Goal: Task Accomplishment & Management: Manage account settings

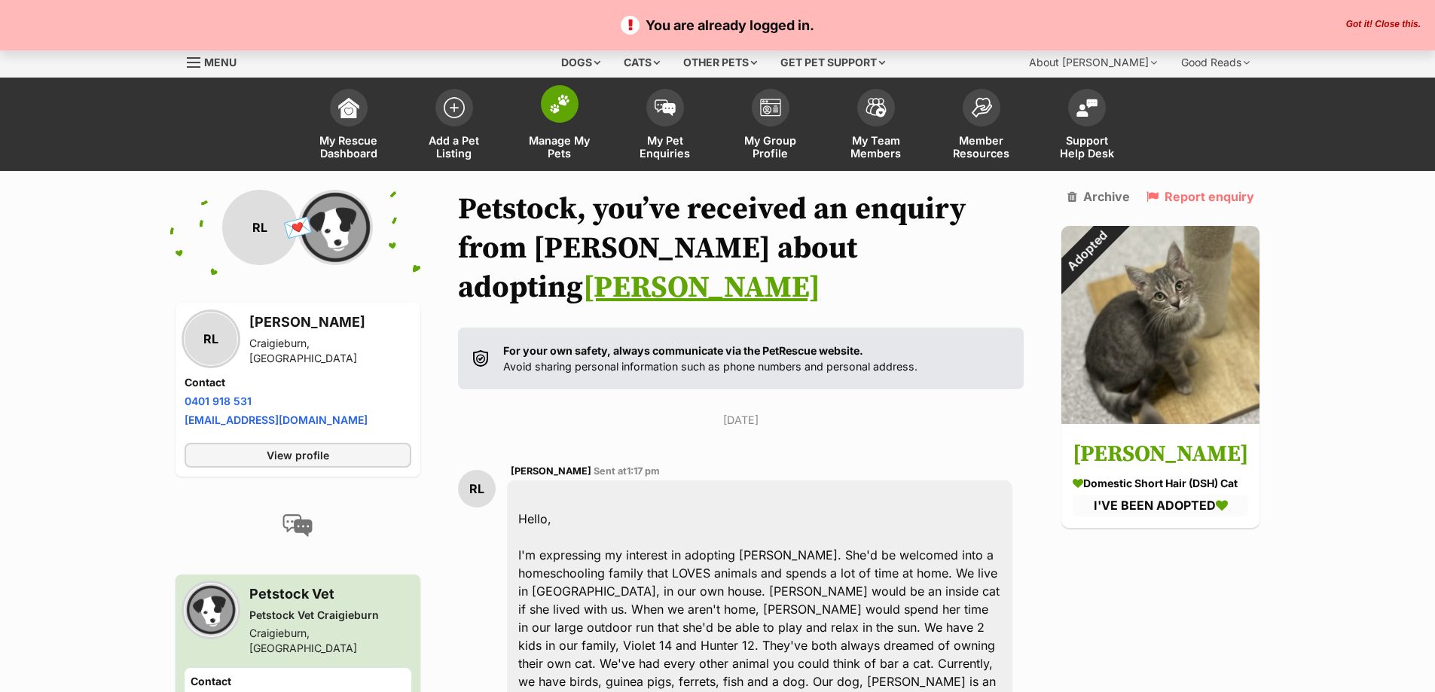
click at [558, 145] on span "Manage My Pets" at bounding box center [560, 147] width 68 height 26
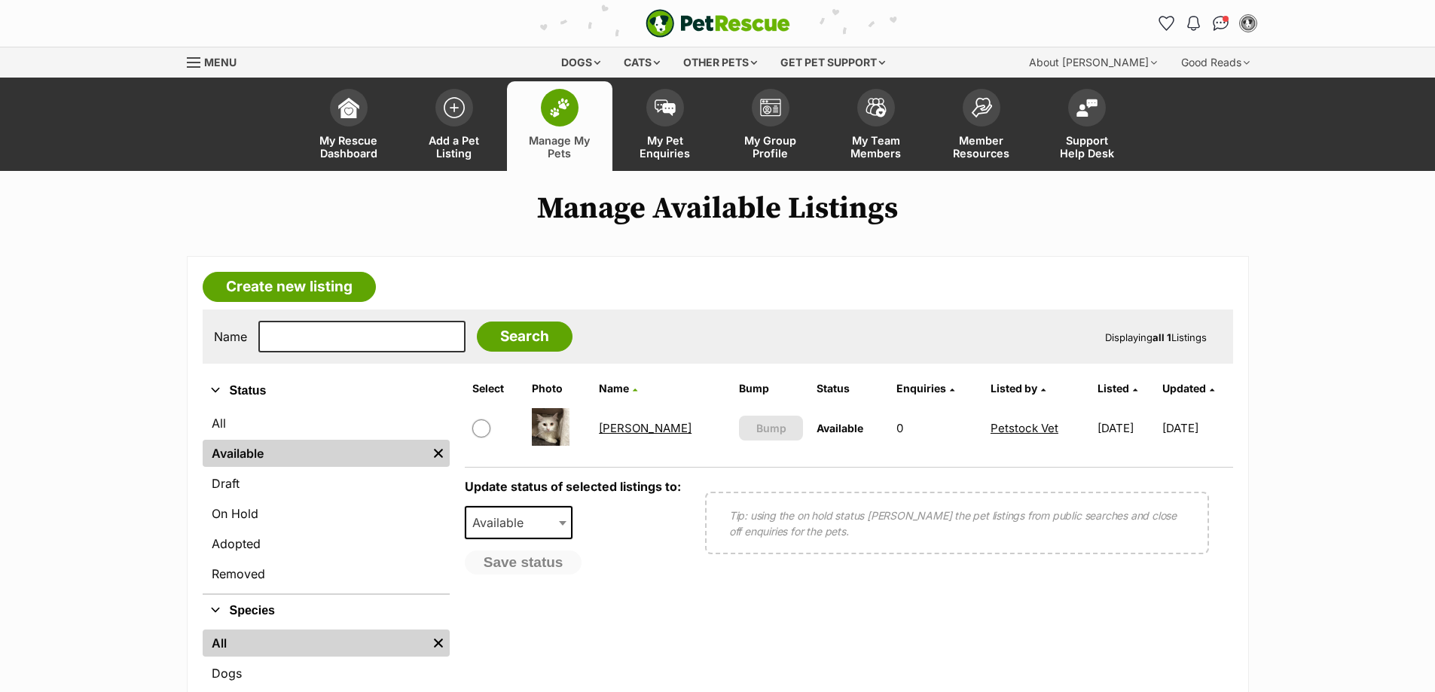
click at [624, 433] on link "Malfoy" at bounding box center [645, 428] width 93 height 14
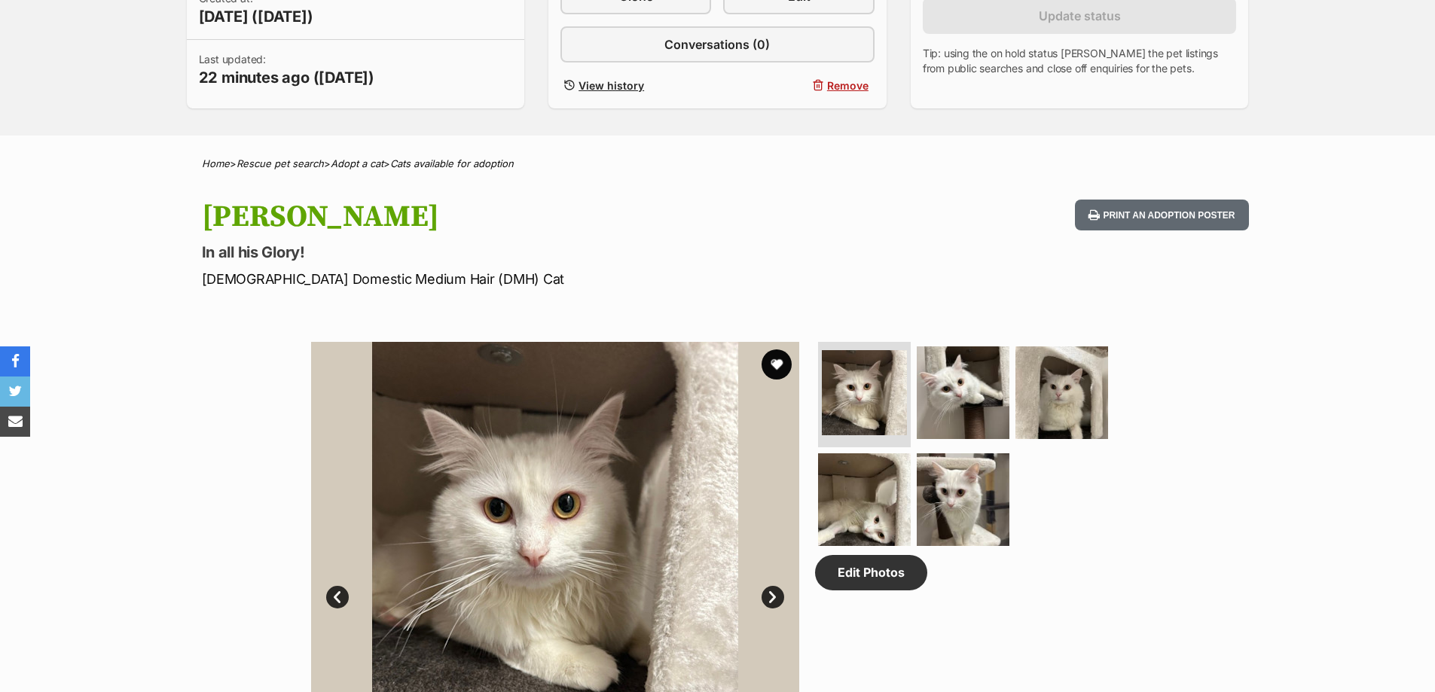
scroll to position [527, 0]
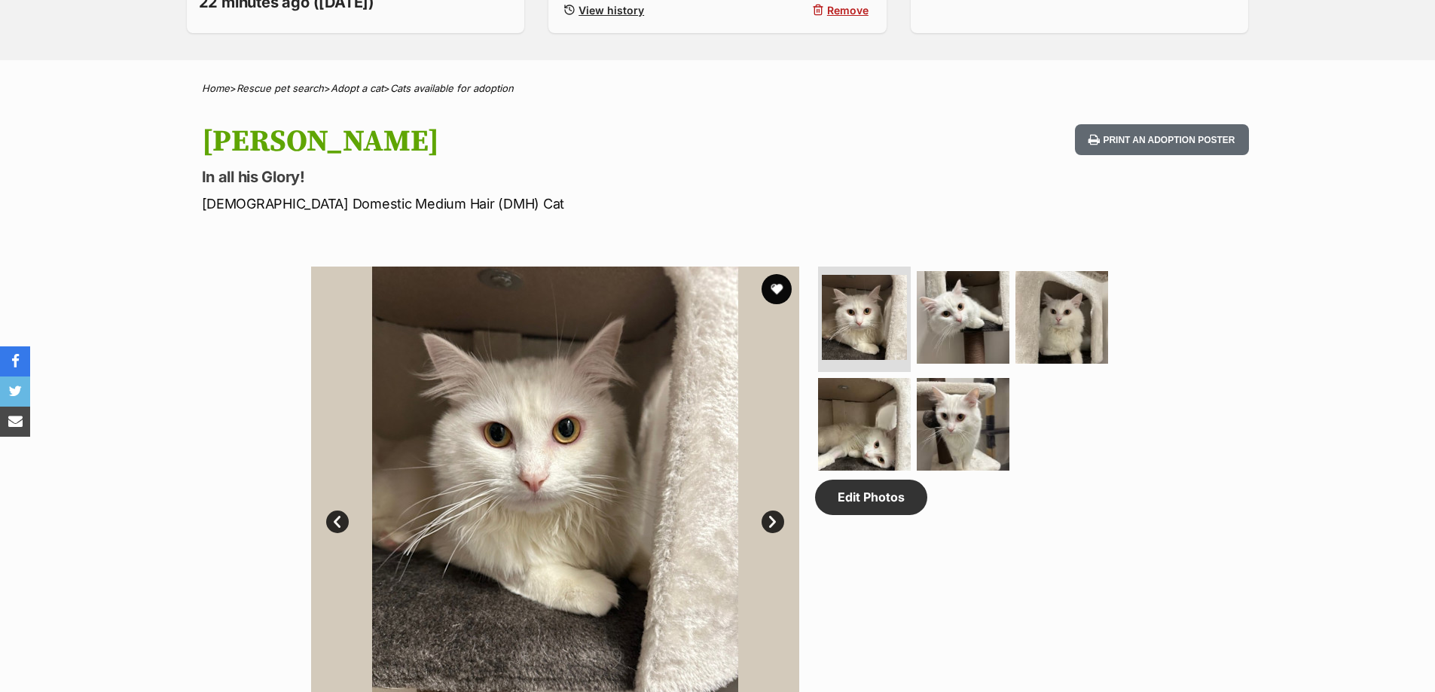
click at [775, 524] on link "Next" at bounding box center [772, 522] width 23 height 23
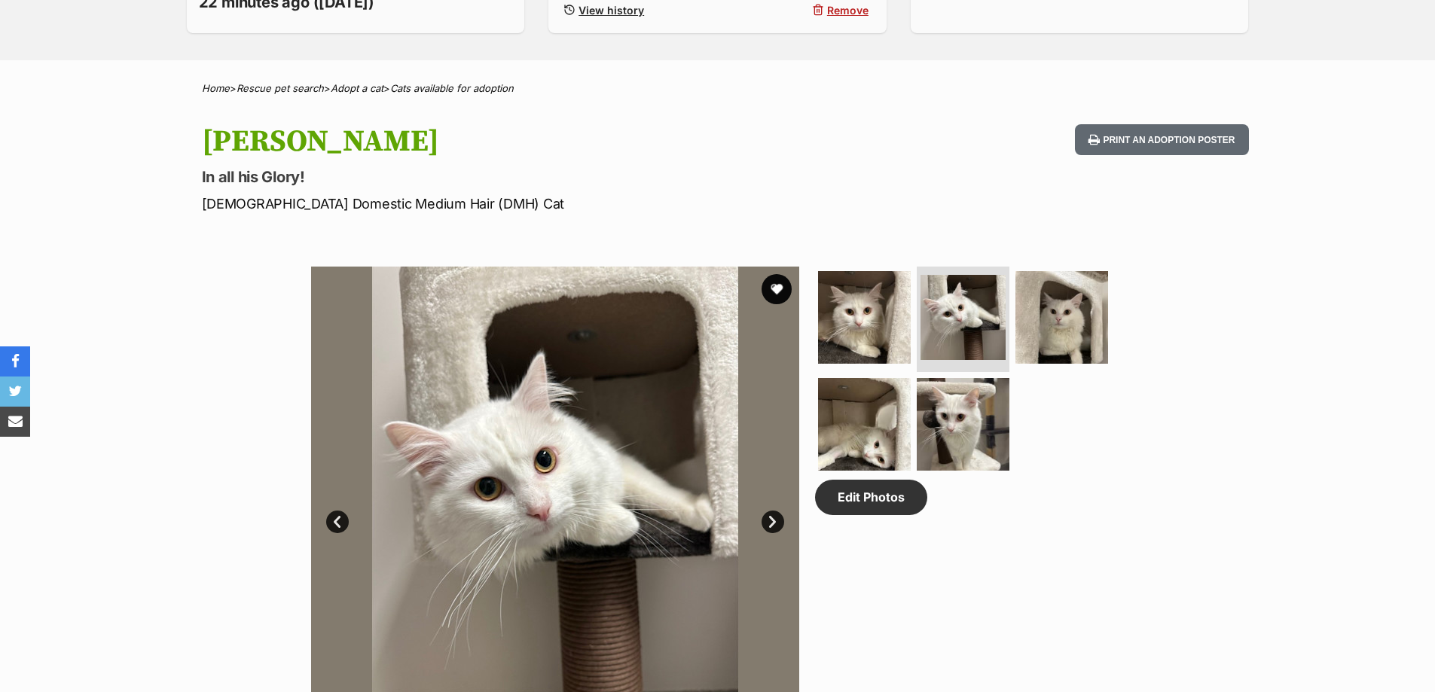
click at [775, 524] on link "Next" at bounding box center [772, 522] width 23 height 23
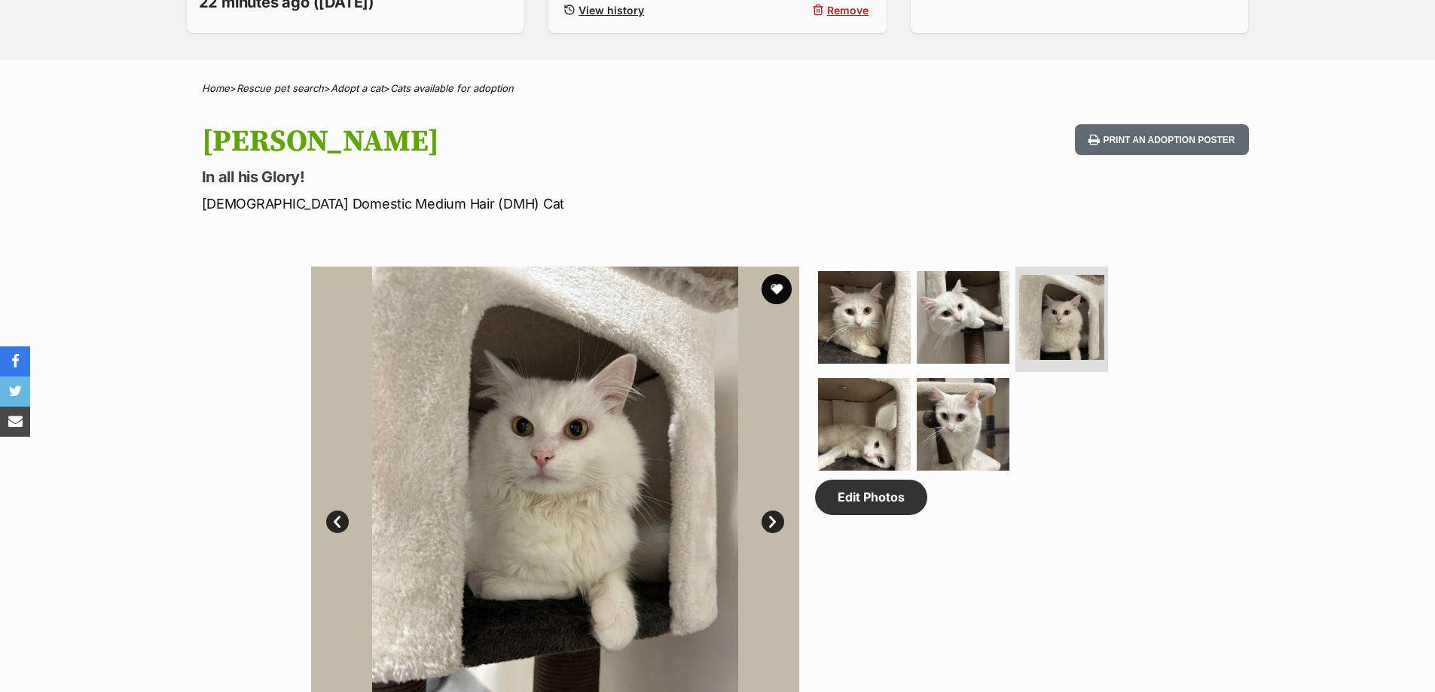
click at [775, 524] on link "Next" at bounding box center [772, 522] width 23 height 23
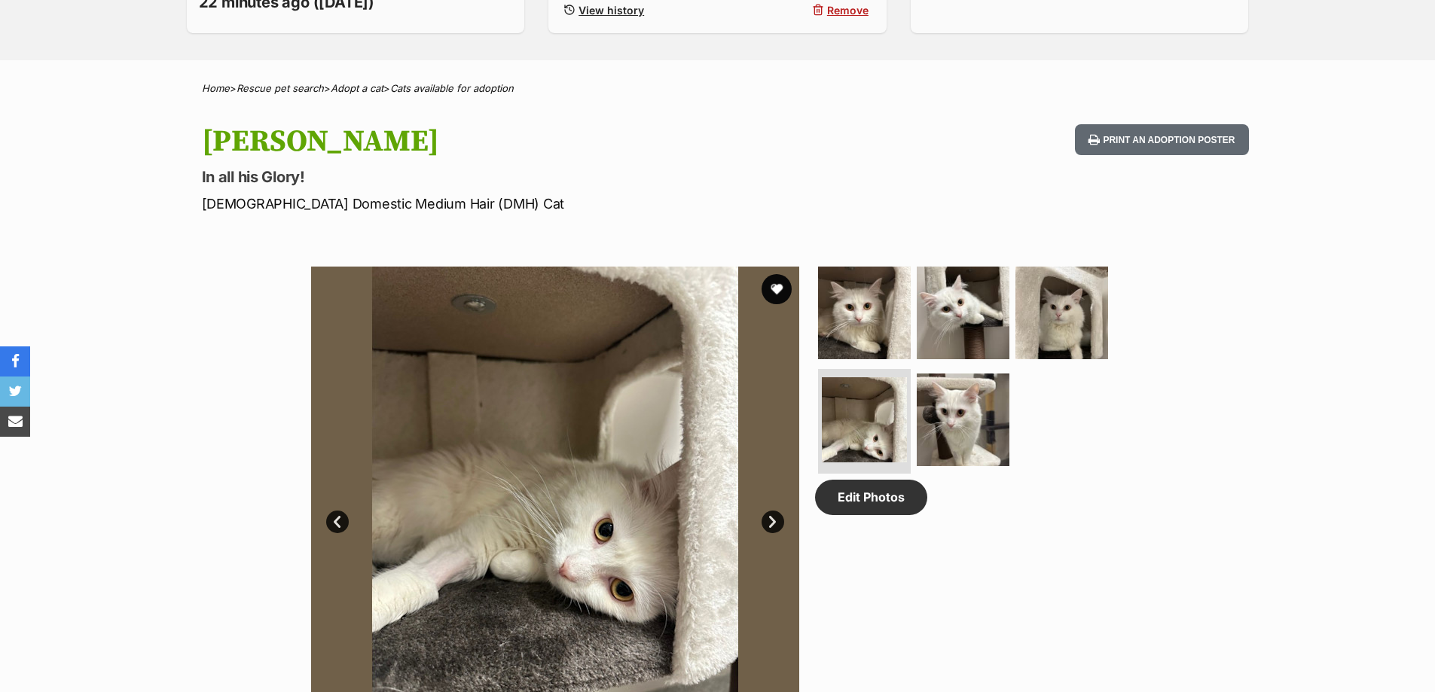
click at [775, 524] on link "Next" at bounding box center [772, 522] width 23 height 23
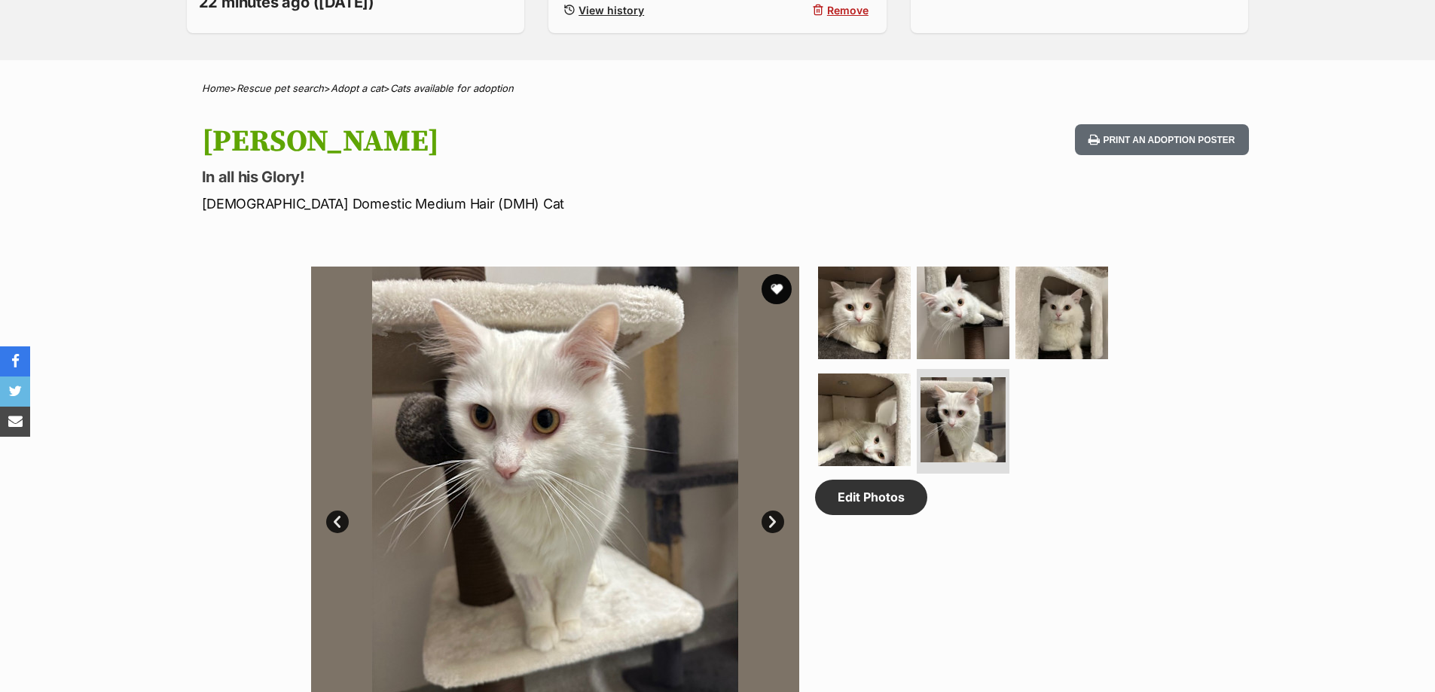
click at [775, 524] on link "Next" at bounding box center [772, 522] width 23 height 23
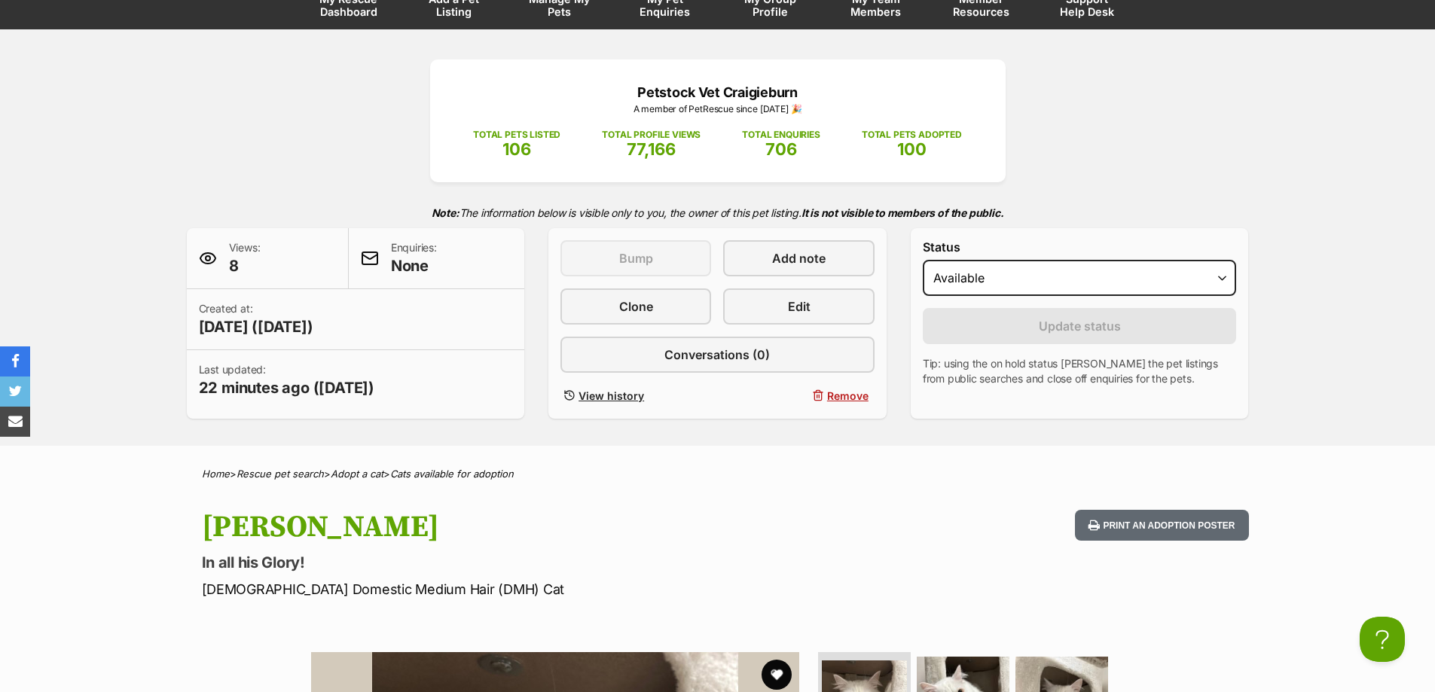
scroll to position [0, 0]
